Goal: Browse casually

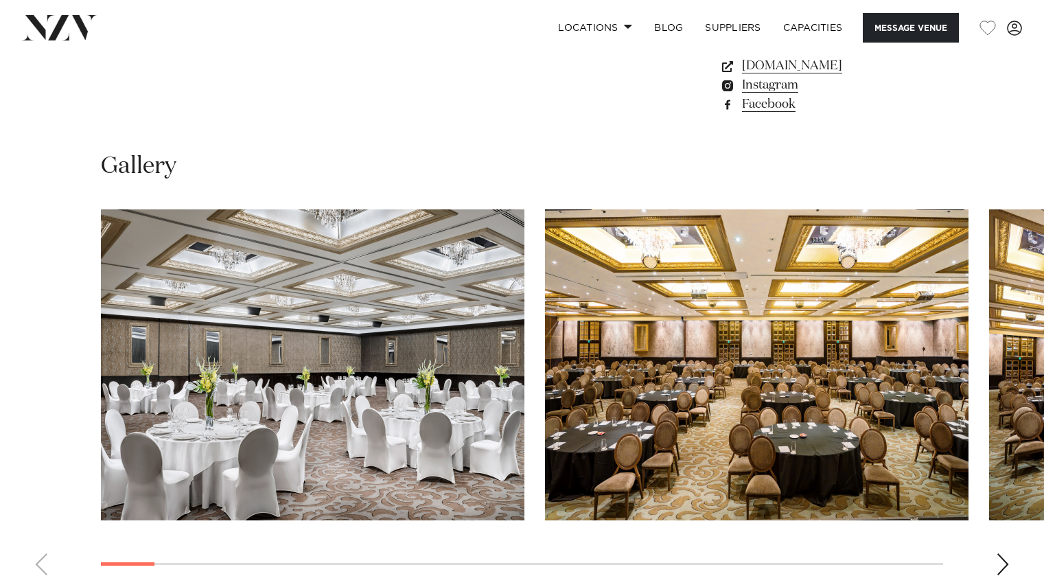
scroll to position [1272, 0]
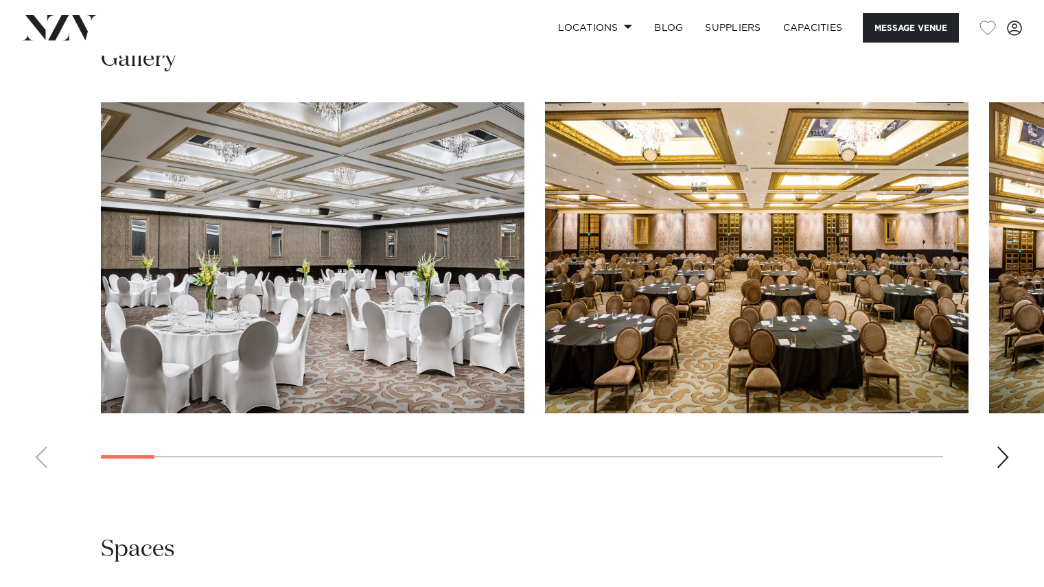
click at [1005, 446] on div "Next slide" at bounding box center [1003, 457] width 14 height 22
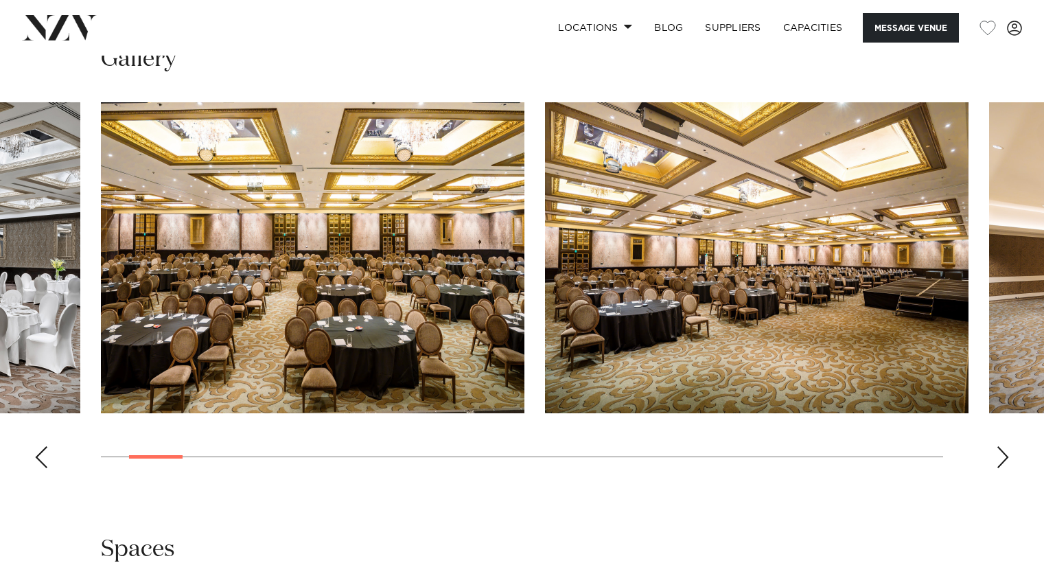
click at [1005, 446] on div "Next slide" at bounding box center [1003, 457] width 14 height 22
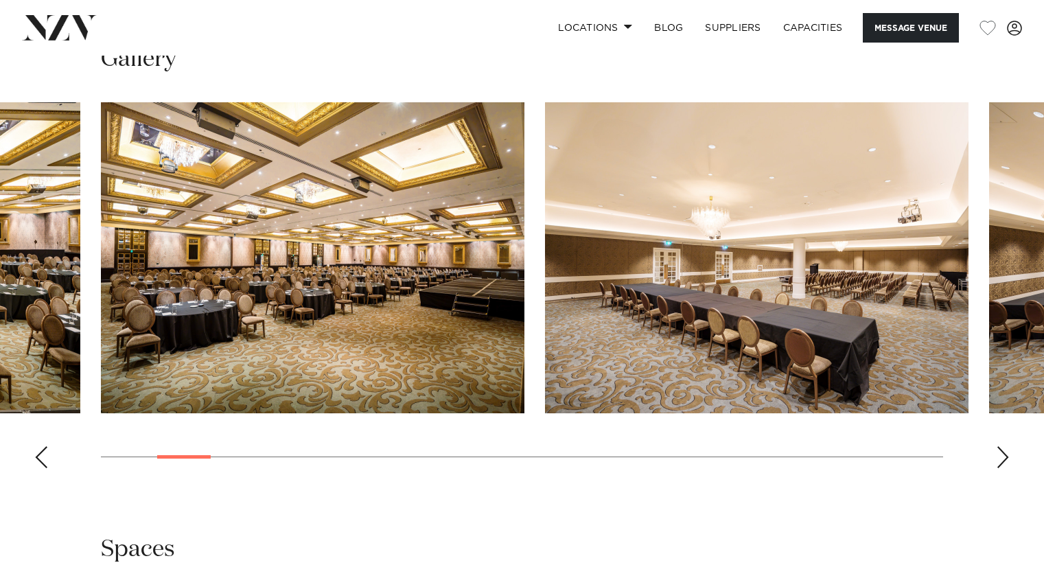
click at [1005, 446] on div "Next slide" at bounding box center [1003, 457] width 14 height 22
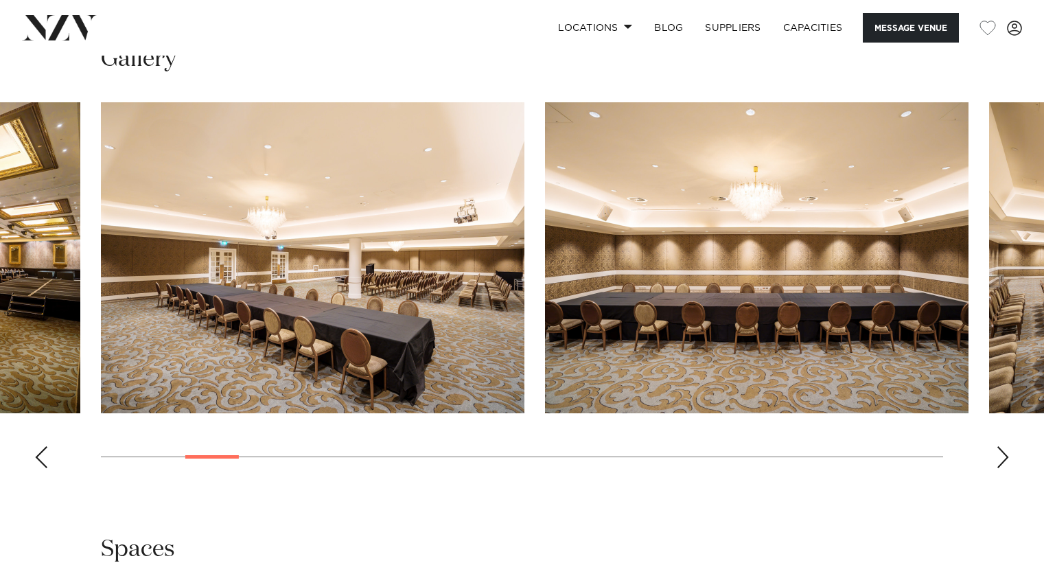
click at [1005, 446] on div "Next slide" at bounding box center [1003, 457] width 14 height 22
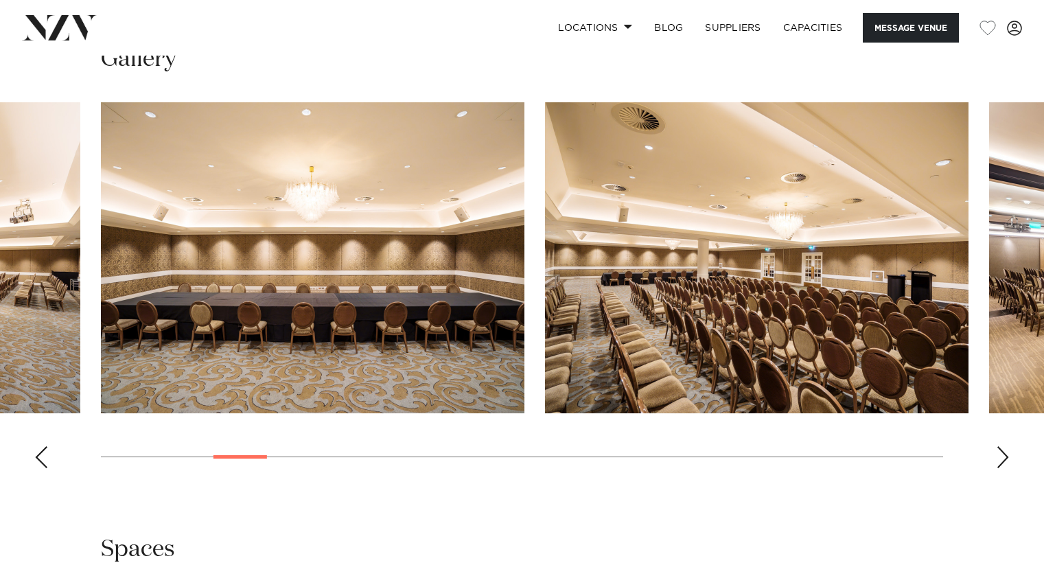
click at [1005, 446] on div "Next slide" at bounding box center [1003, 457] width 14 height 22
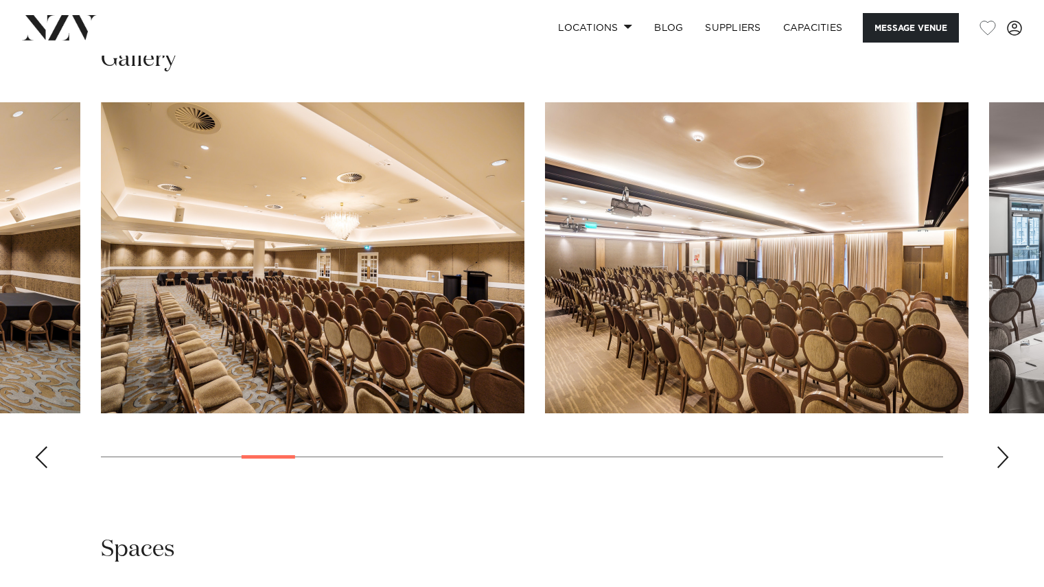
click at [1005, 446] on div "Next slide" at bounding box center [1003, 457] width 14 height 22
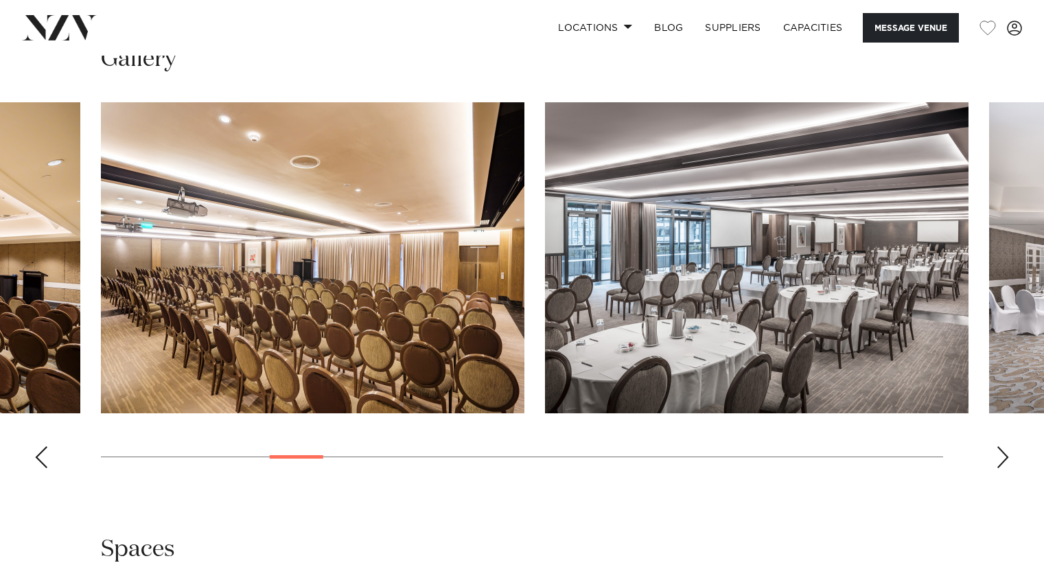
click at [1005, 446] on div "Next slide" at bounding box center [1003, 457] width 14 height 22
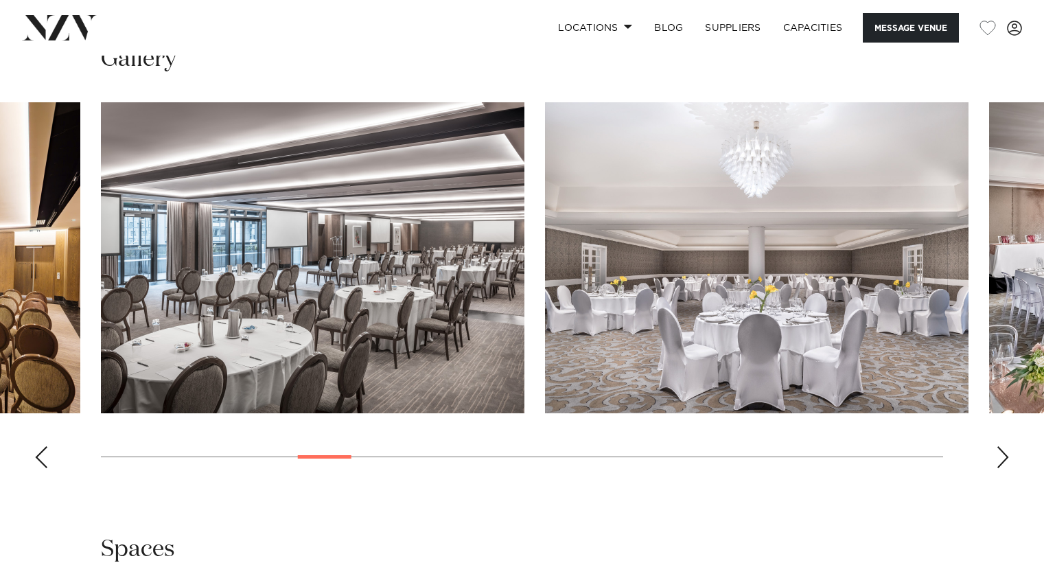
click at [1005, 446] on div "Next slide" at bounding box center [1003, 457] width 14 height 22
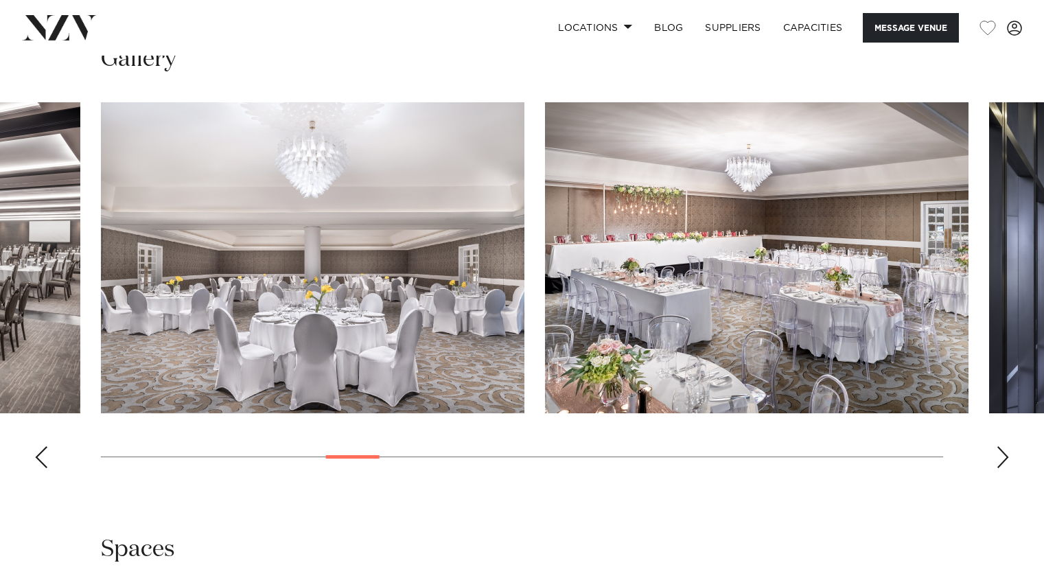
click at [1005, 446] on div "Next slide" at bounding box center [1003, 457] width 14 height 22
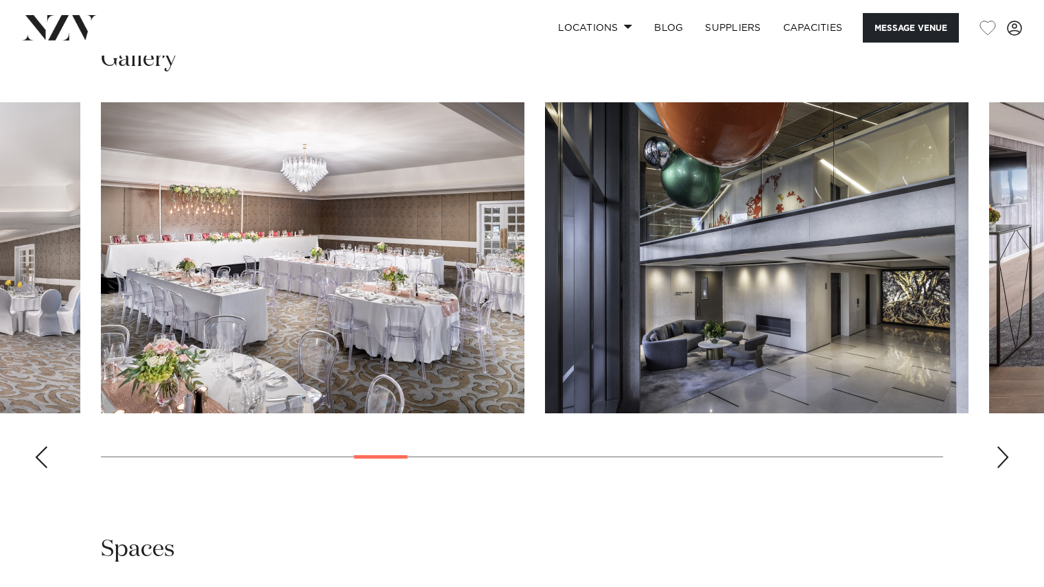
click at [1005, 446] on div "Next slide" at bounding box center [1003, 457] width 14 height 22
